Goal: Entertainment & Leisure: Consume media (video, audio)

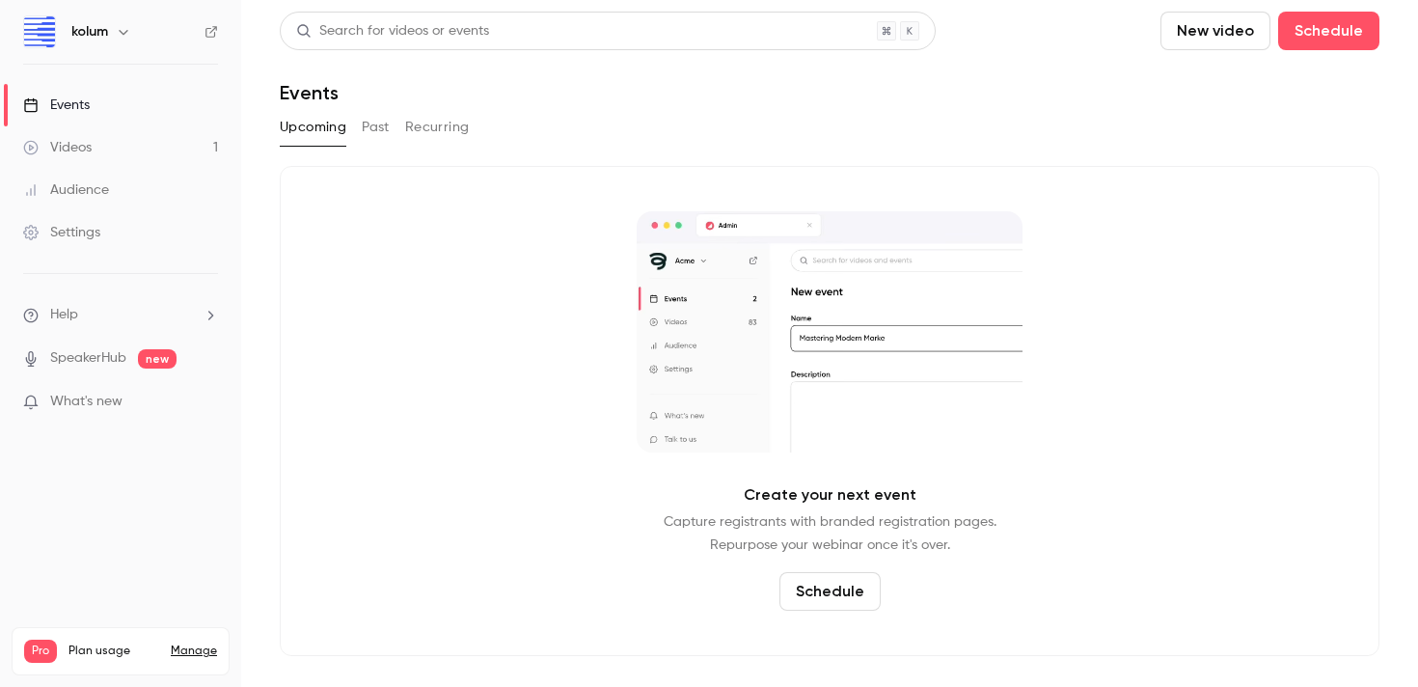
click at [130, 145] on link "Videos 1" at bounding box center [120, 147] width 241 height 42
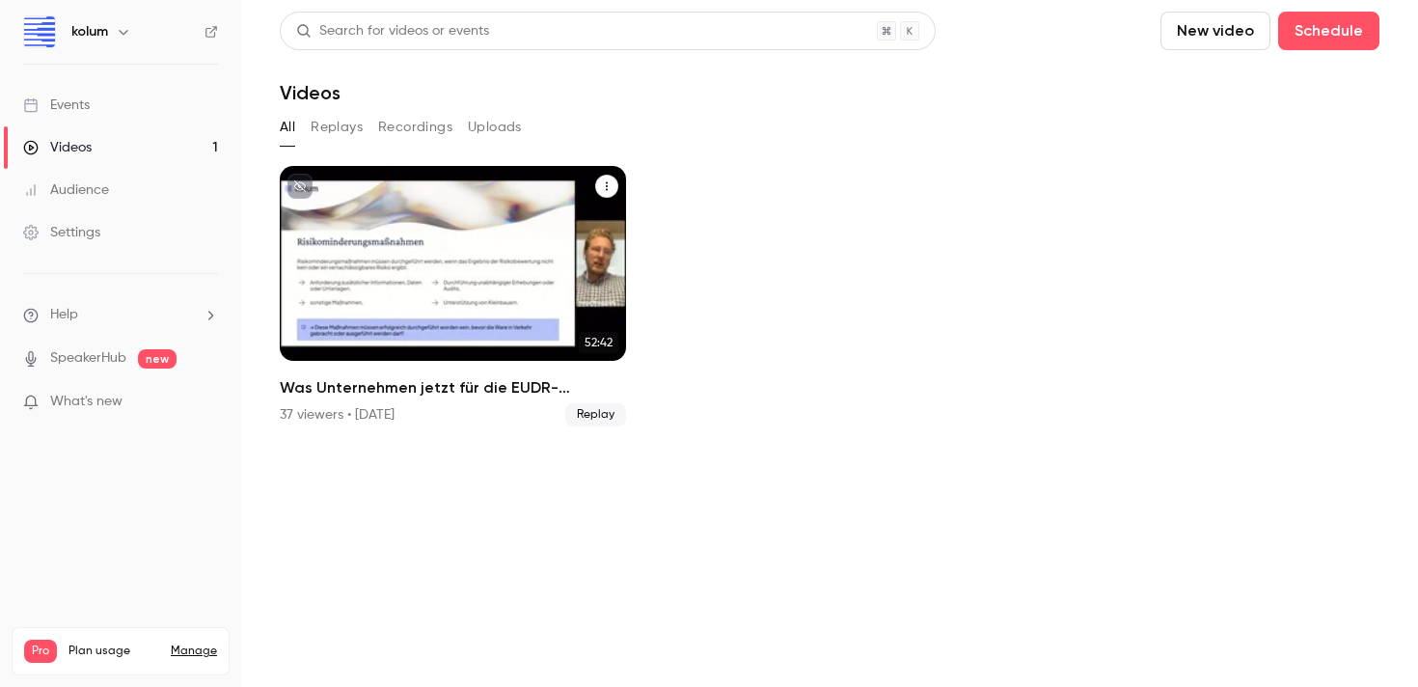
click at [356, 379] on h2 "Was Unternehmen jetzt für die EUDR-Compliance tun müssen + Live Q&A" at bounding box center [453, 387] width 346 height 23
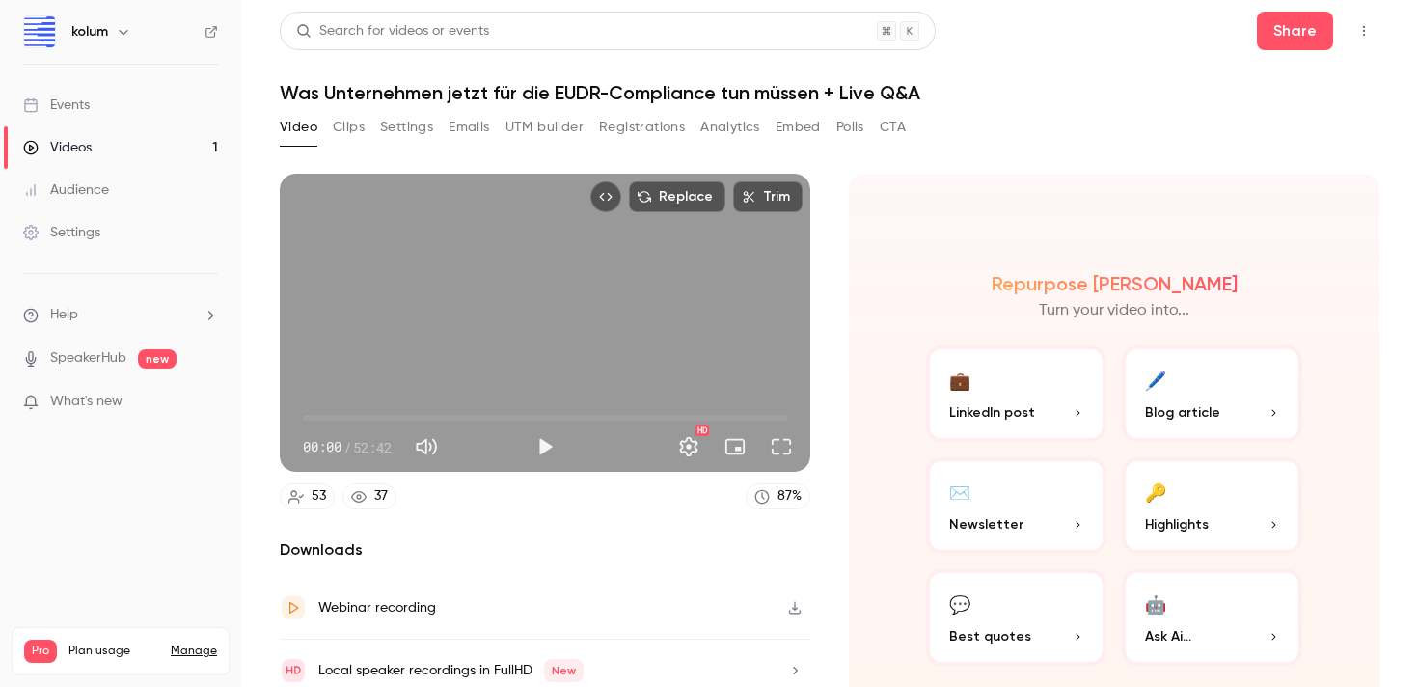
scroll to position [77, 0]
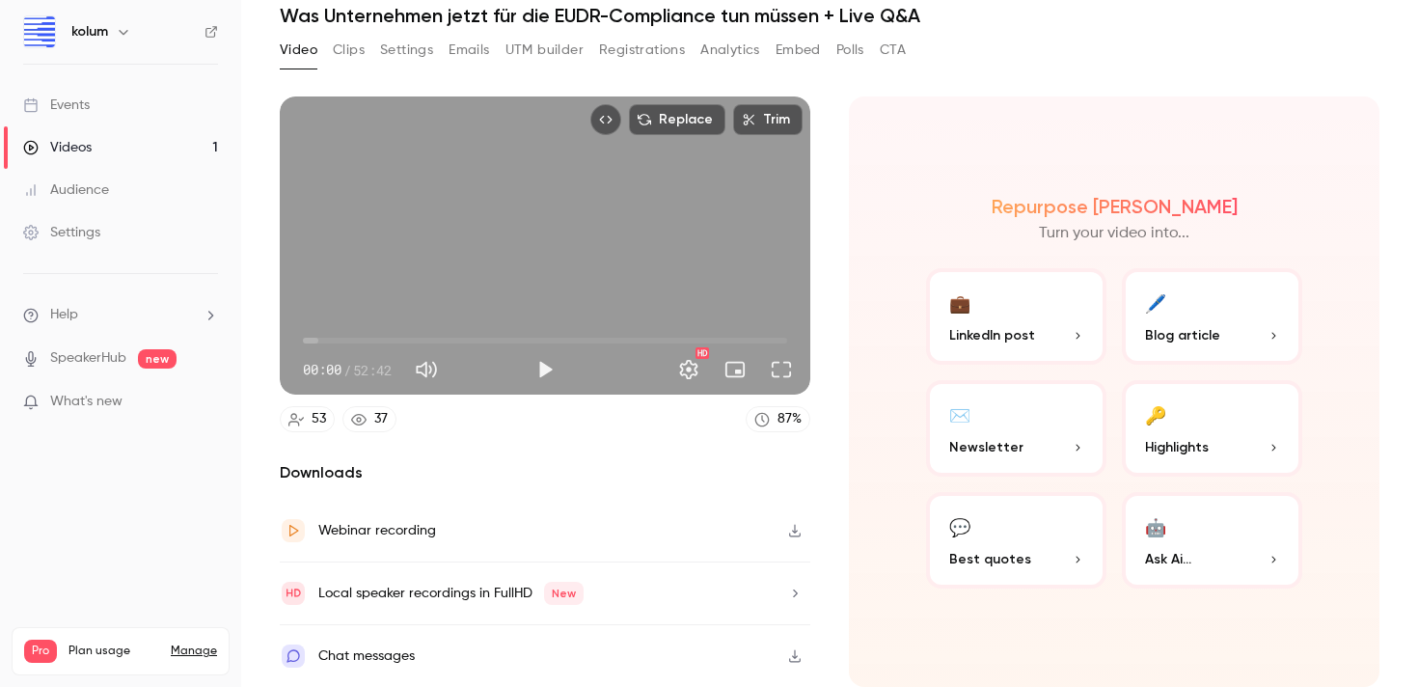
click at [662, 76] on div "Replace Trim 00:00 00:00 / 52:42 HD 53 37 87 % Downloads Webinar recording Loca…" at bounding box center [830, 317] width 1100 height 488
click at [793, 50] on button "Embed" at bounding box center [798, 50] width 45 height 31
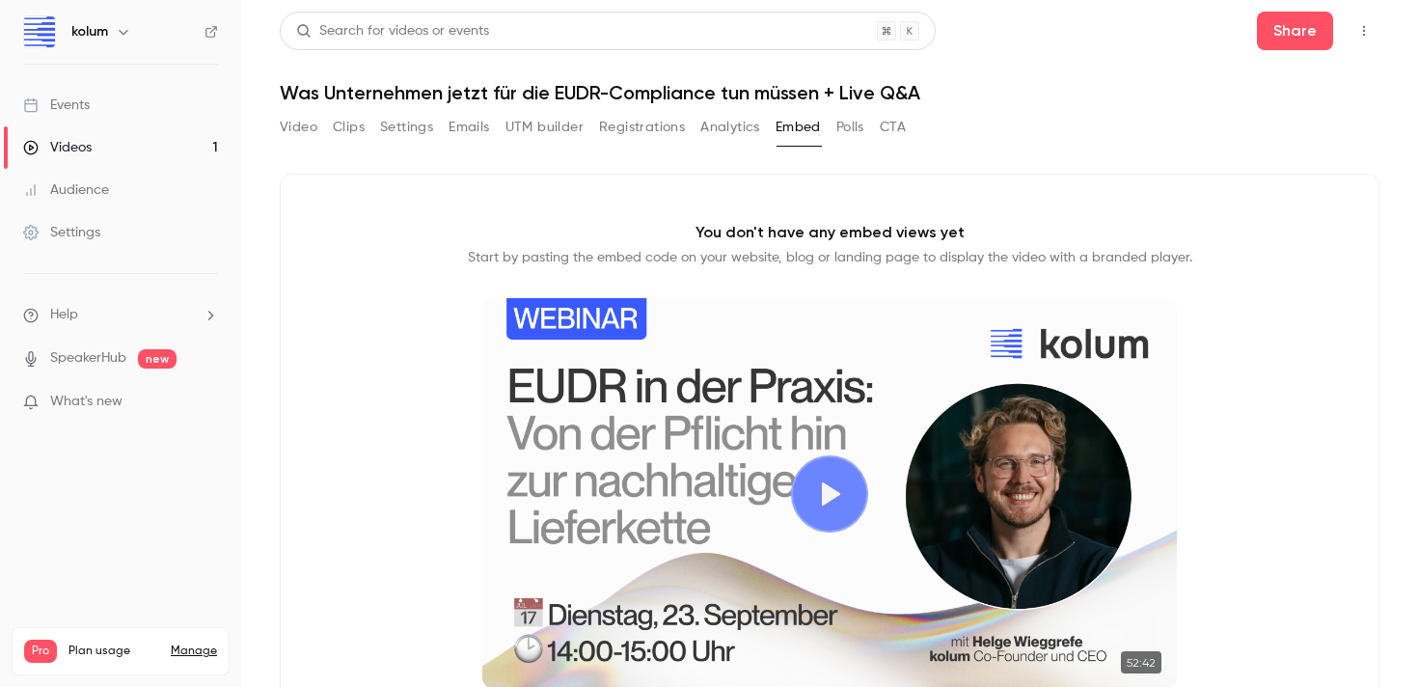
click at [714, 123] on button "Analytics" at bounding box center [730, 127] width 60 height 31
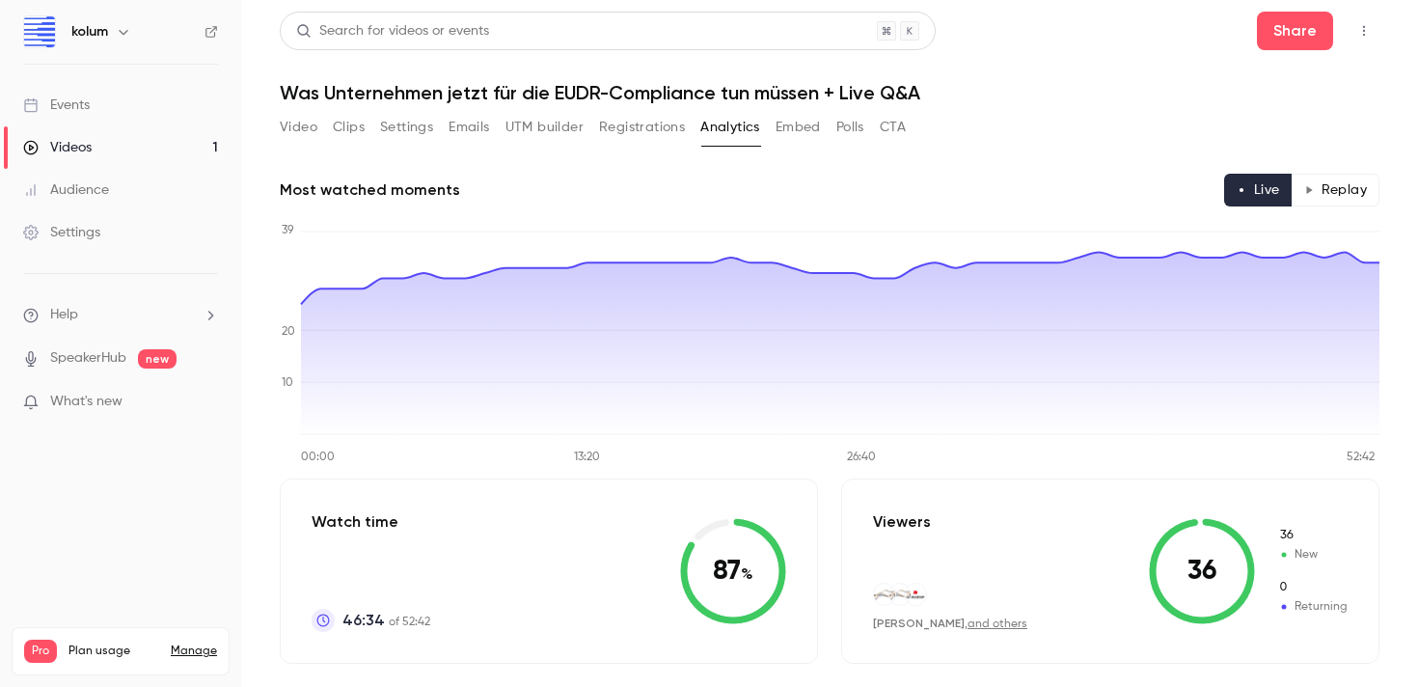
click at [653, 131] on button "Registrations" at bounding box center [642, 127] width 86 height 31
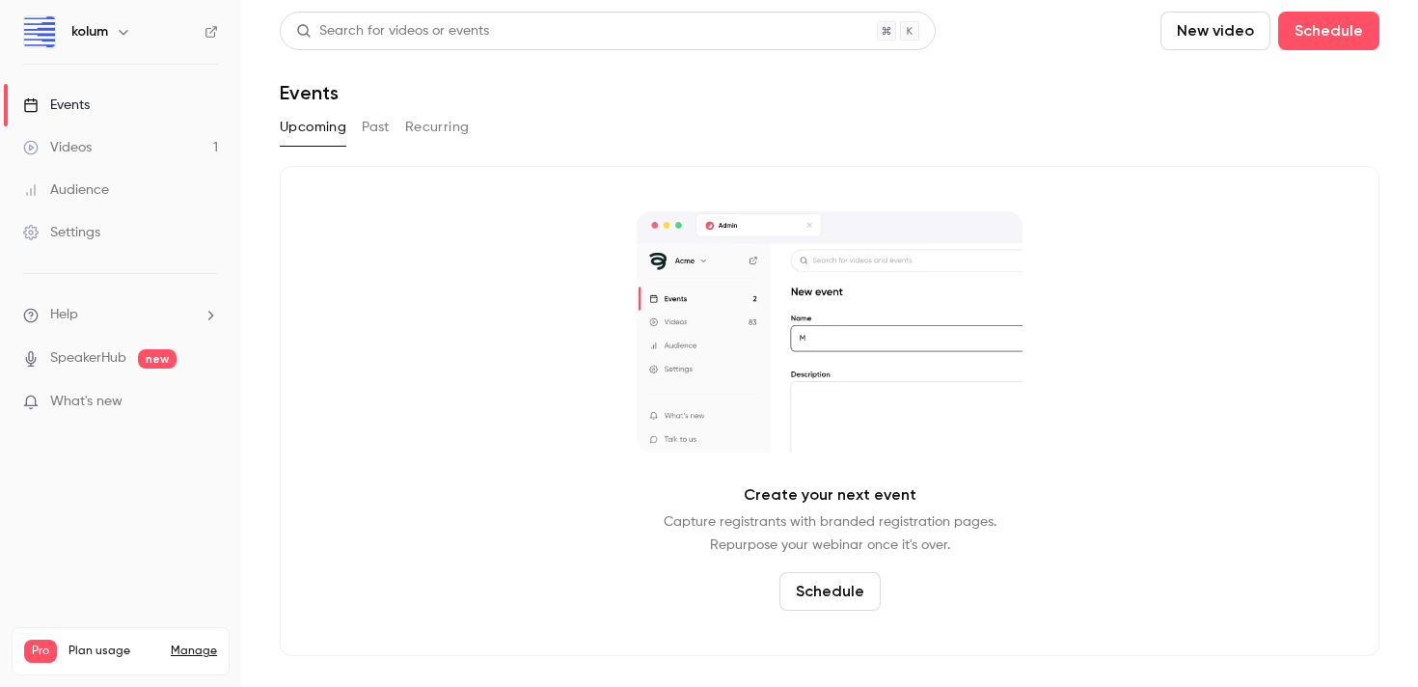
click at [143, 143] on link "Videos 1" at bounding box center [120, 147] width 241 height 42
